Goal: Navigation & Orientation: Find specific page/section

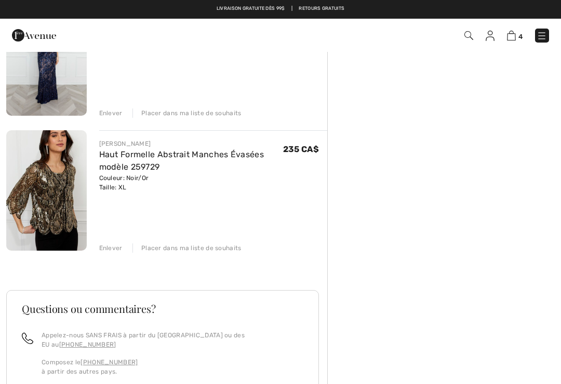
scroll to position [410, 0]
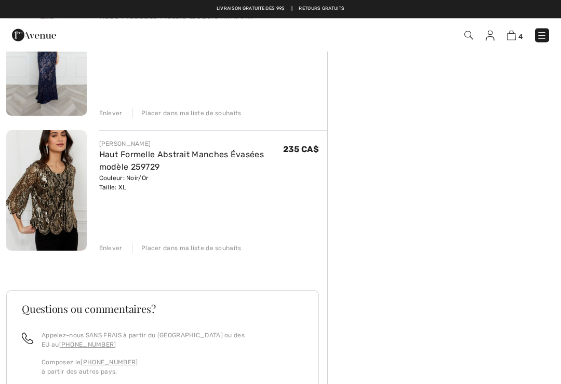
click at [211, 146] on div "[PERSON_NAME]" at bounding box center [191, 144] width 184 height 9
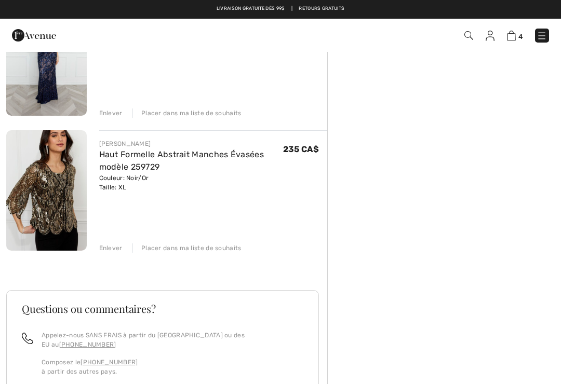
click at [144, 165] on link "Haut Formelle Abstrait Manches Évasées modèle 259729" at bounding box center [181, 161] width 165 height 22
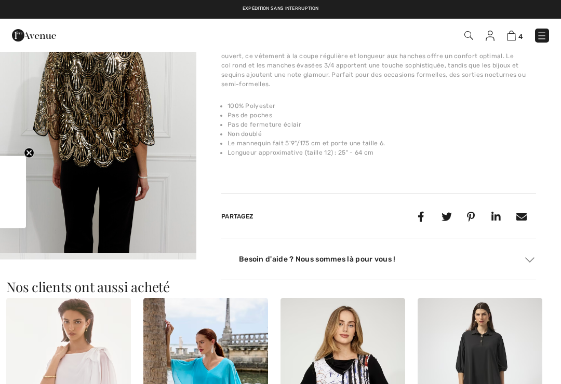
checkbox input "true"
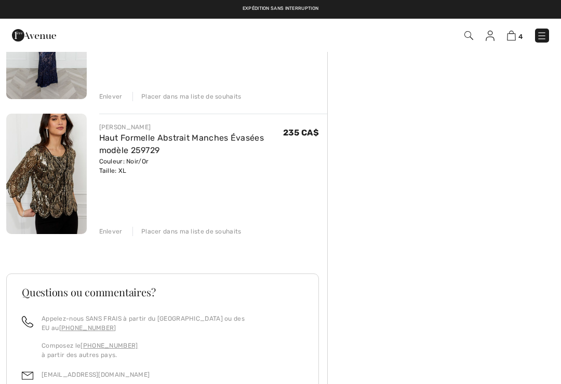
click at [543, 37] on img at bounding box center [542, 36] width 10 height 10
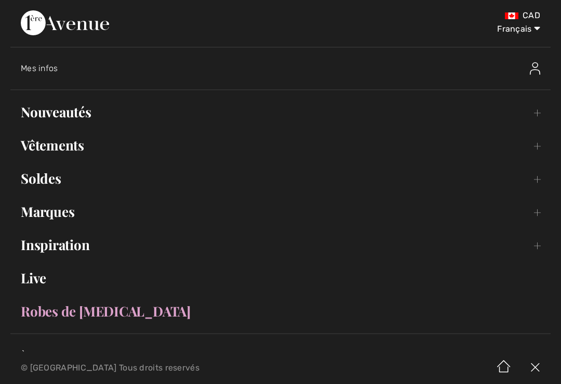
click at [535, 213] on link "Marques Open submenu" at bounding box center [280, 212] width 540 height 23
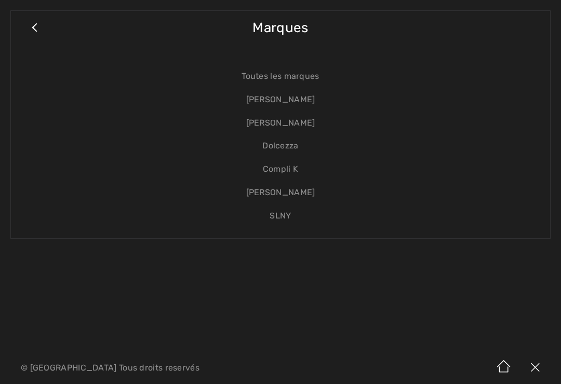
click at [304, 122] on link "[PERSON_NAME]" at bounding box center [280, 123] width 519 height 23
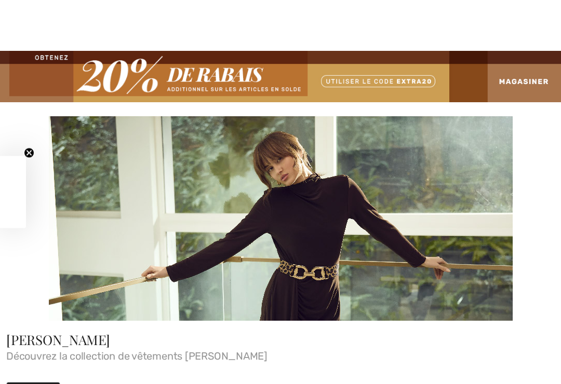
checkbox input "true"
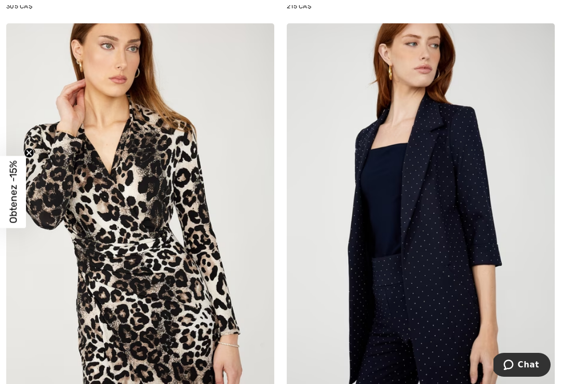
scroll to position [5379, 0]
